Goal: Find contact information: Find contact information

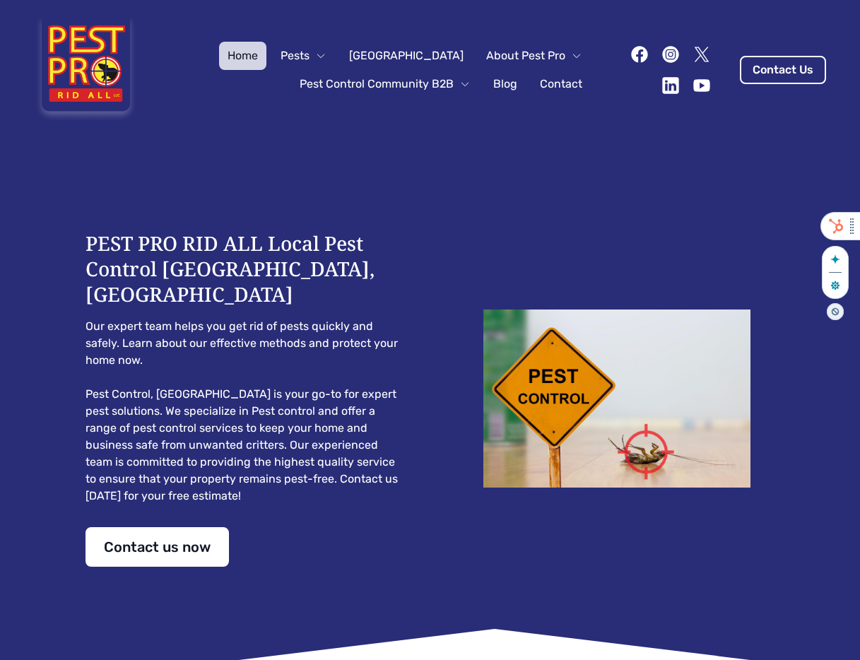
click at [860, 215] on html "Home Pests Ormond Beach About Pest Pro Pest Control Community B2B Blog Contact …" at bounding box center [430, 330] width 860 height 660
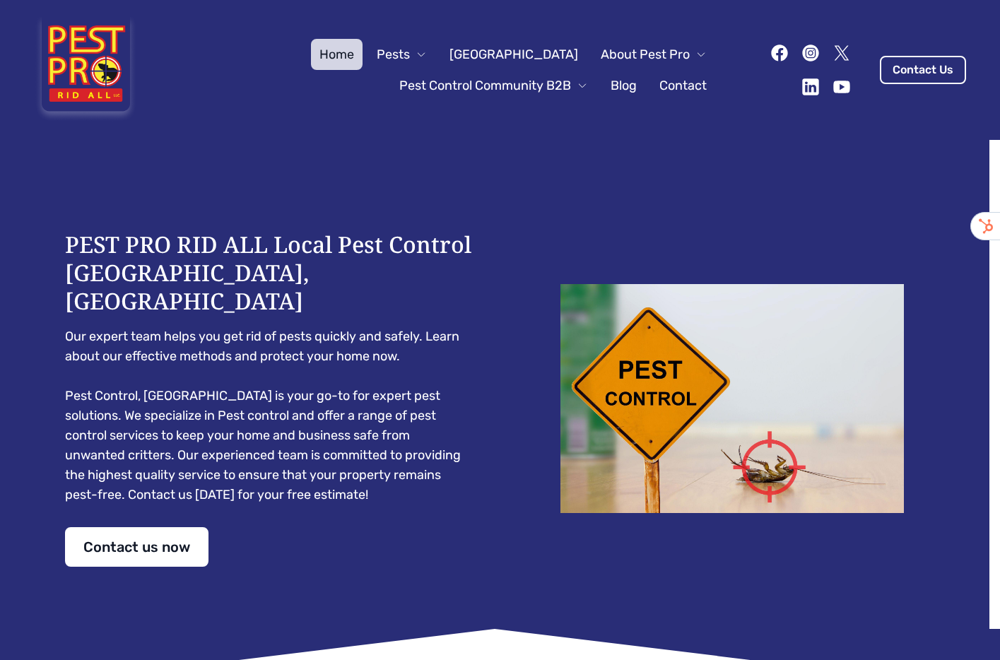
click at [684, 86] on link "Contact" at bounding box center [683, 85] width 64 height 31
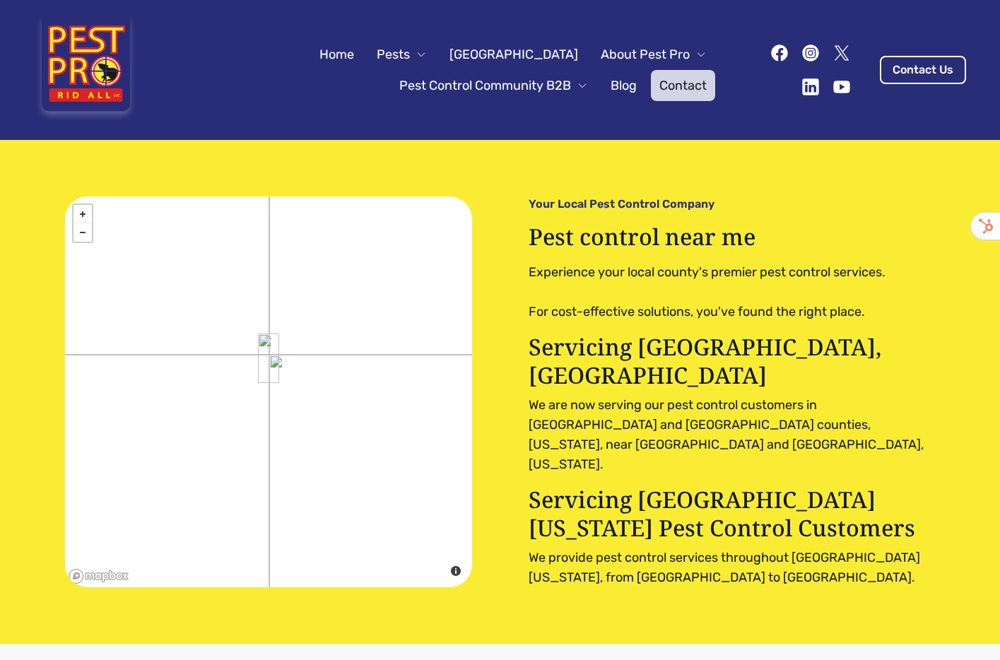
click at [362, 45] on link "Home" at bounding box center [337, 54] width 52 height 31
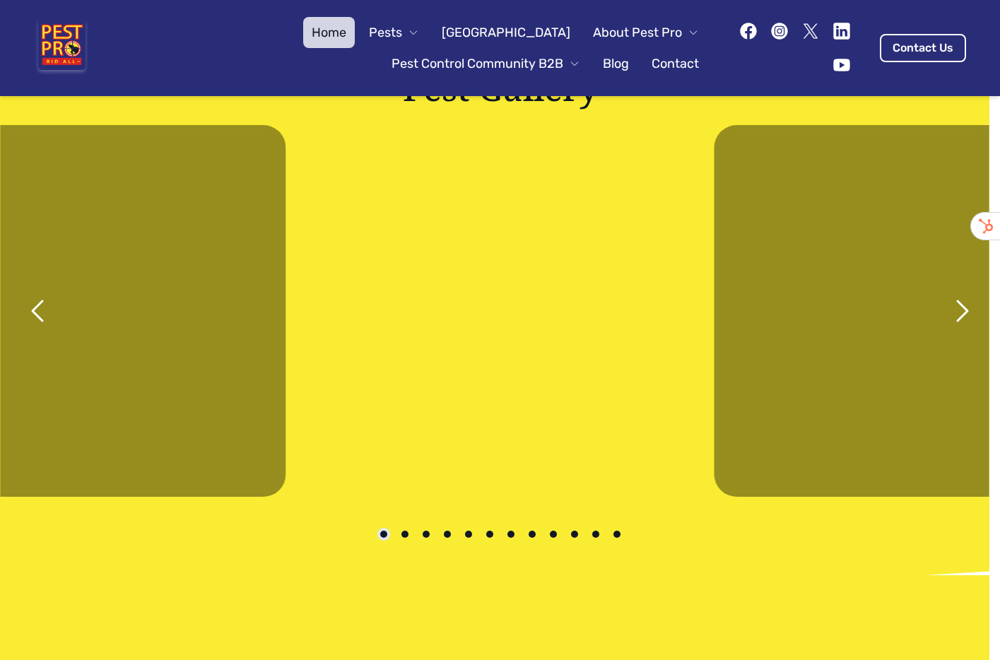
scroll to position [2719, 0]
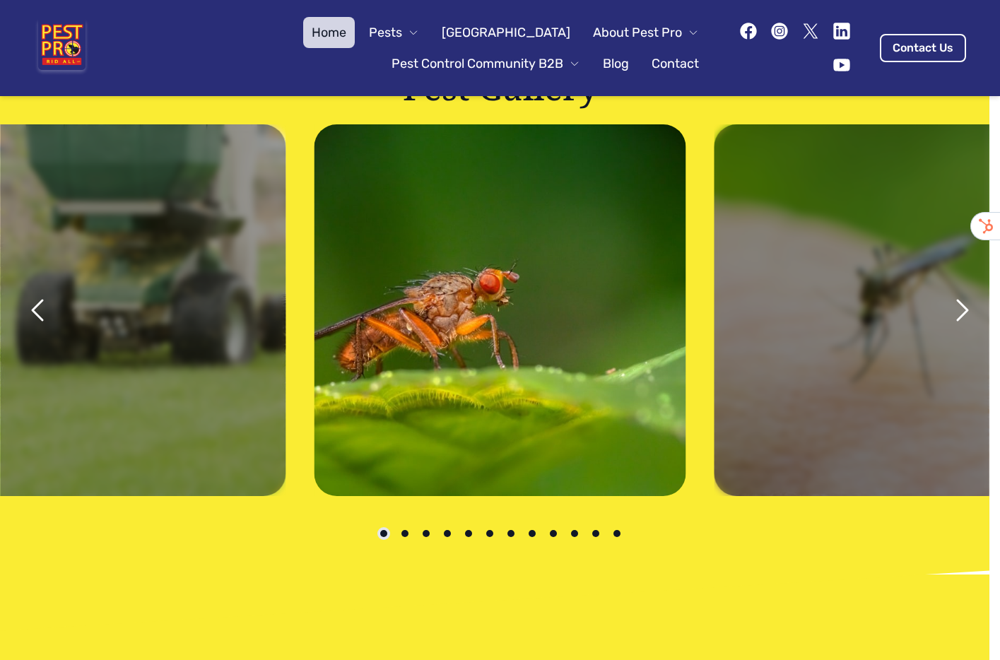
click at [958, 300] on icon "next" at bounding box center [963, 310] width 10 height 20
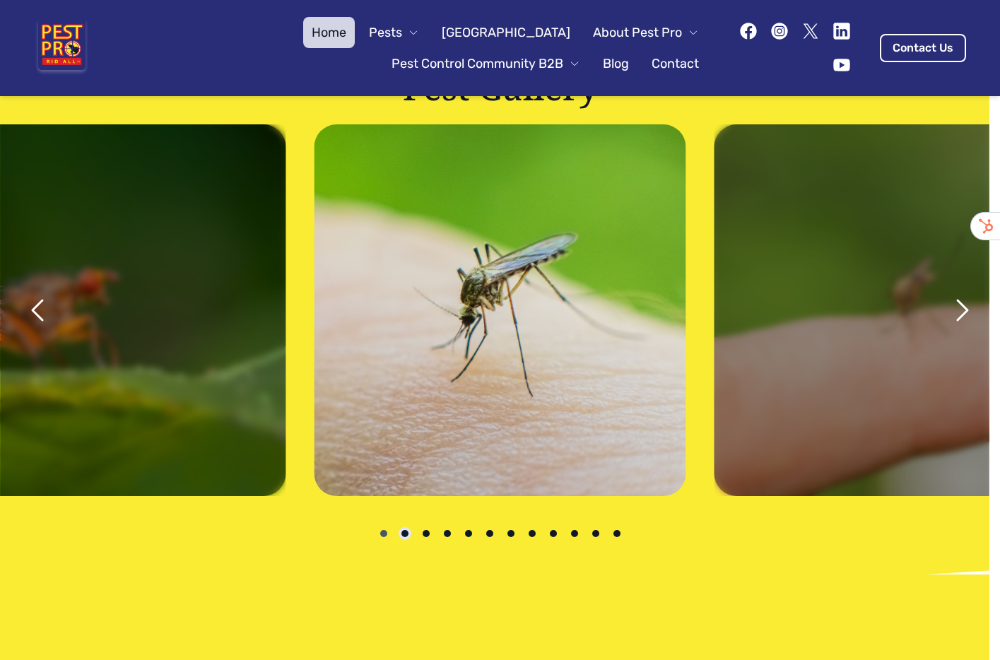
click at [958, 300] on icon "next" at bounding box center [963, 310] width 10 height 20
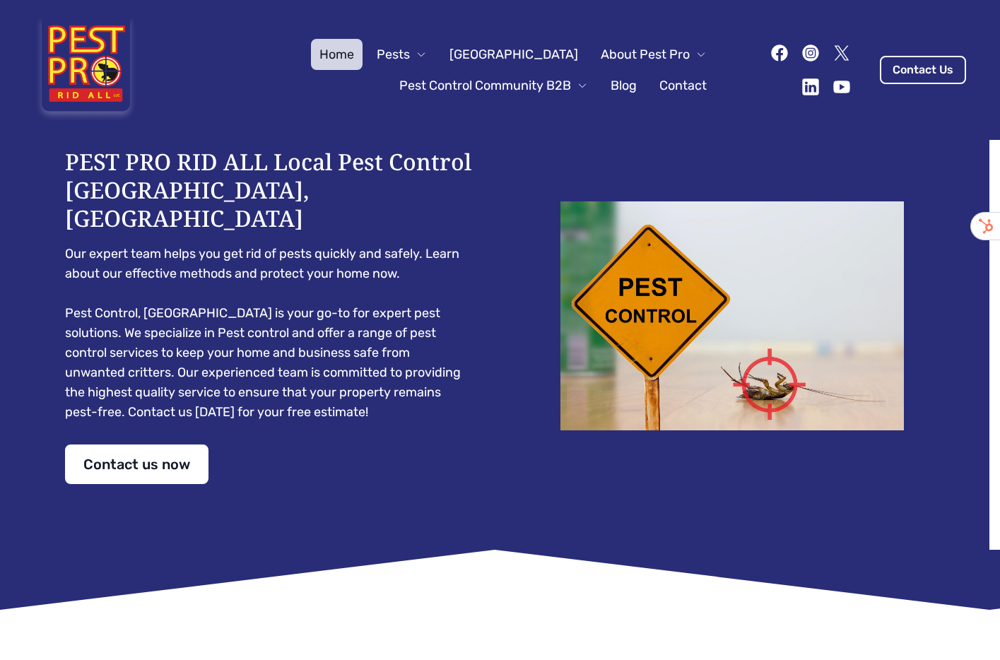
scroll to position [0, 0]
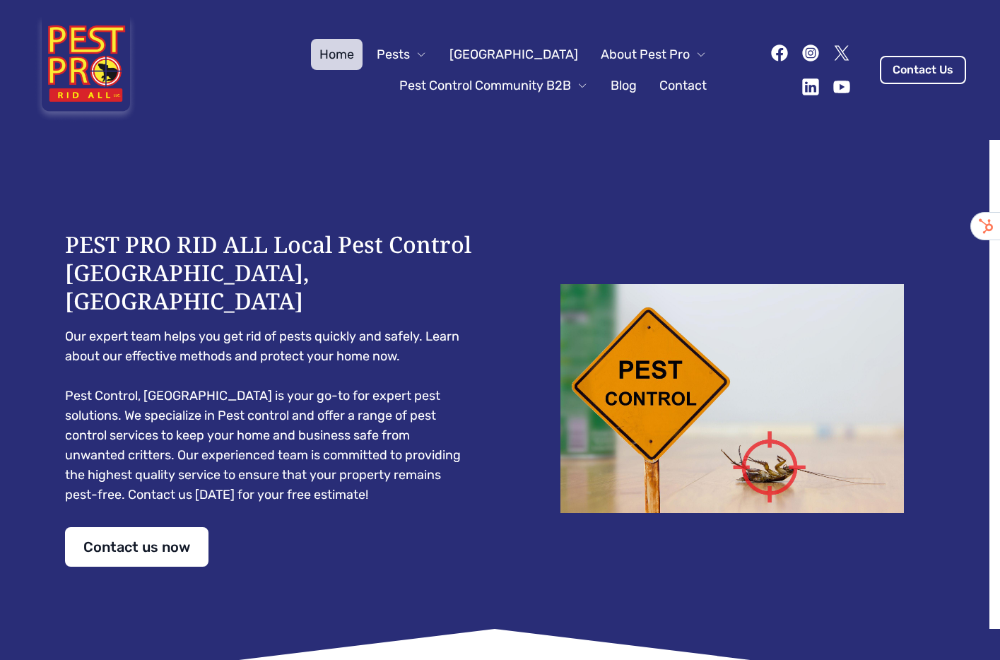
click at [681, 78] on link "Contact" at bounding box center [683, 85] width 64 height 31
